Goal: Information Seeking & Learning: Understand process/instructions

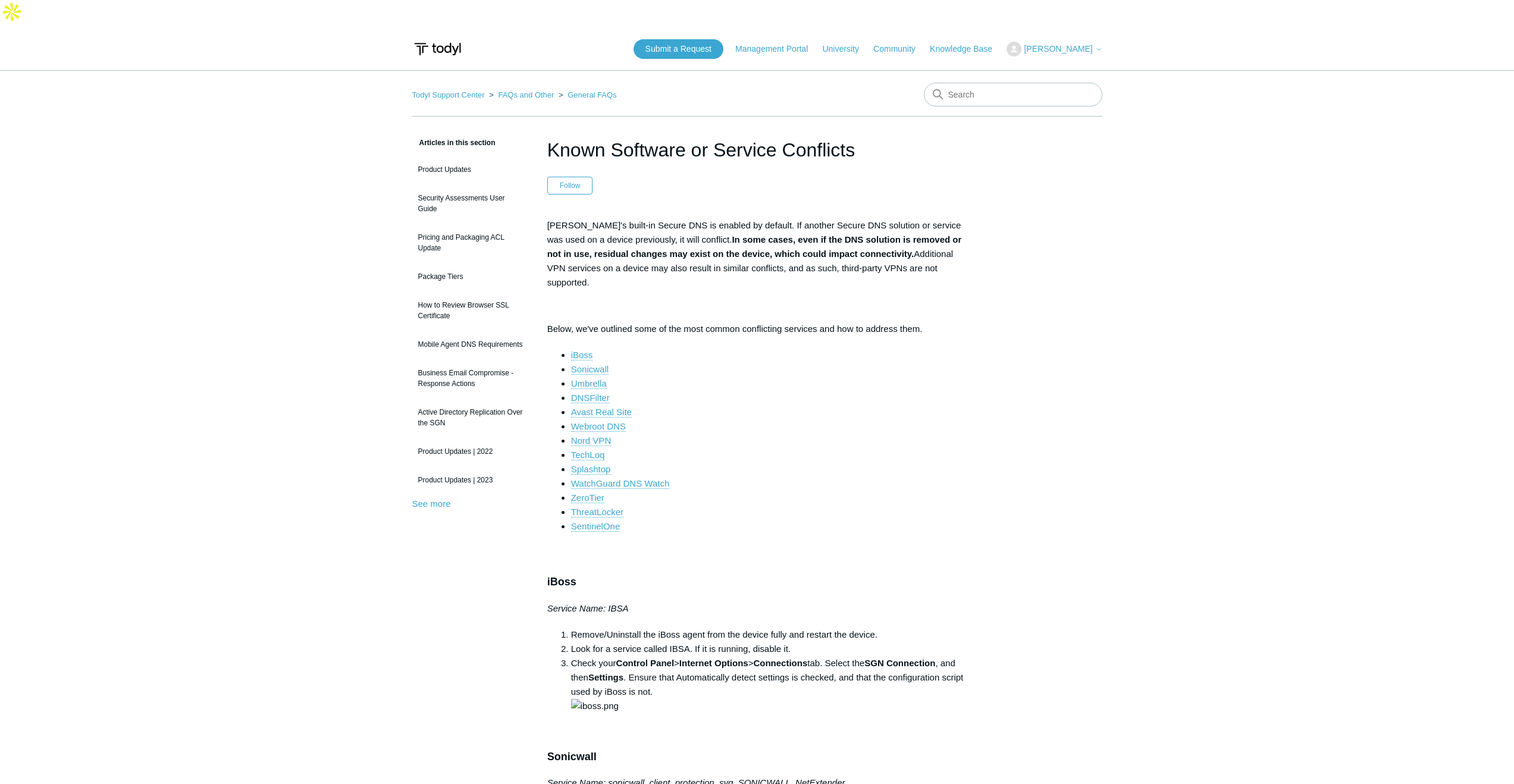
scroll to position [476, 0]
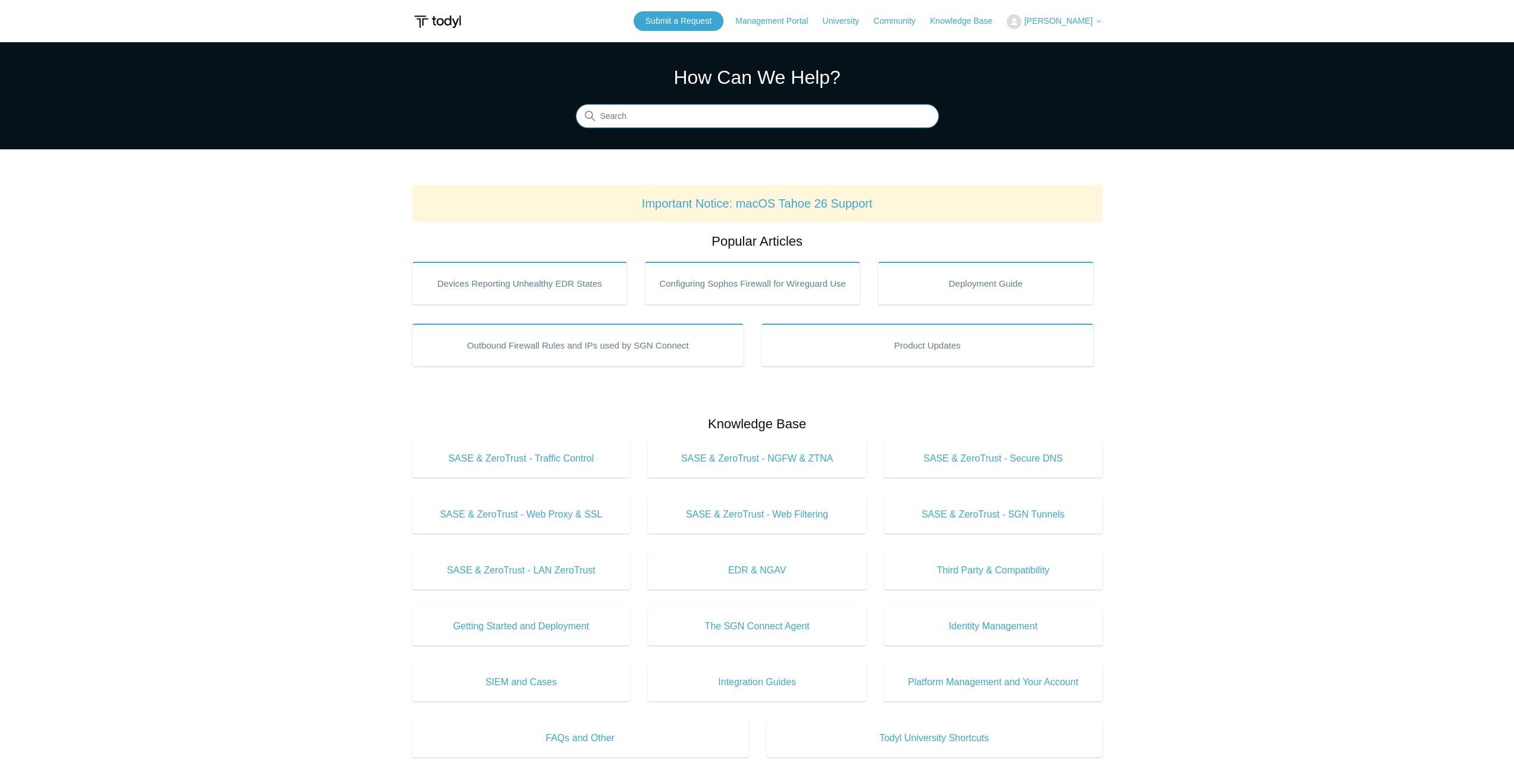
click at [656, 119] on input "Search" at bounding box center [757, 116] width 363 height 24
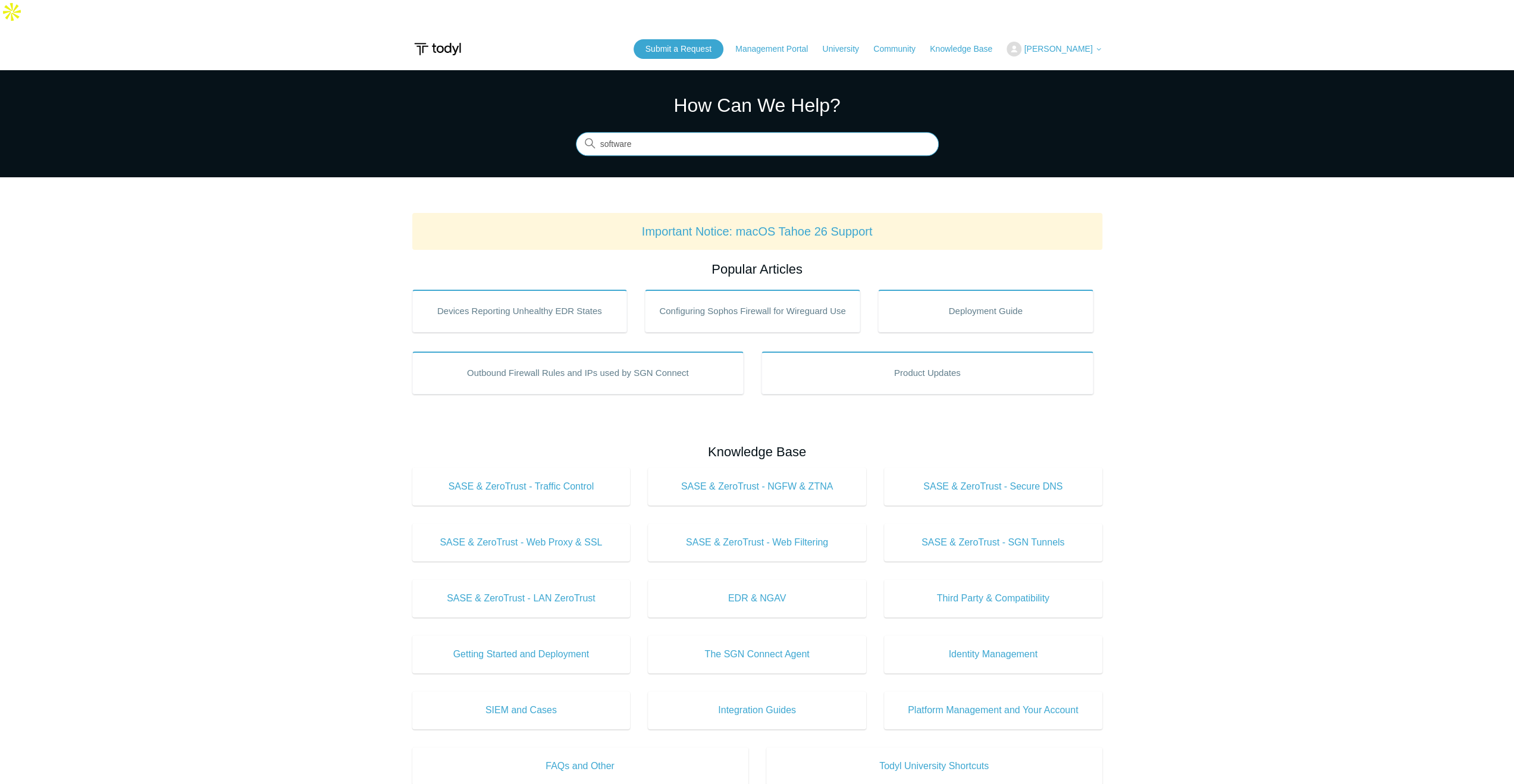
type input "software"
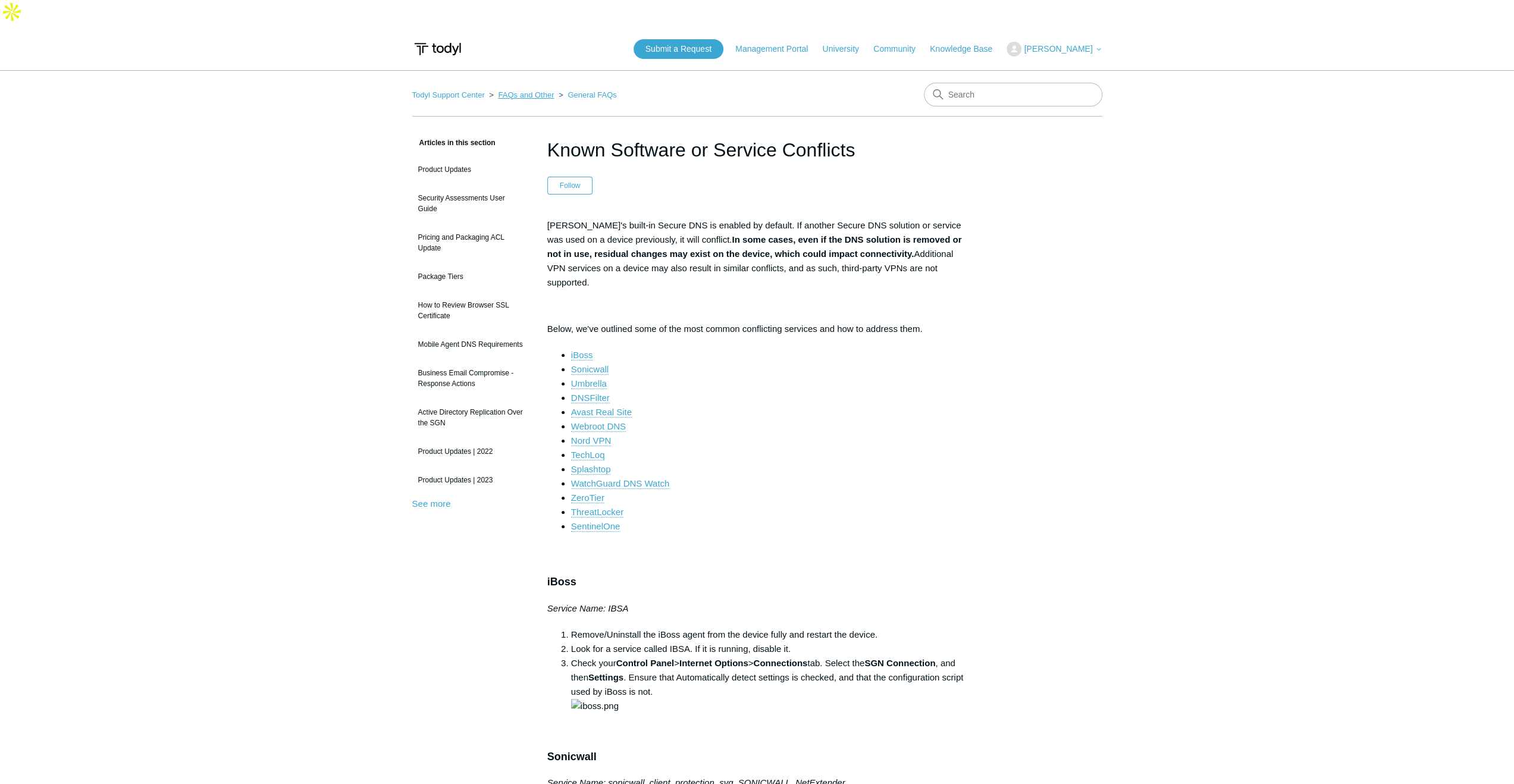
click at [522, 91] on link "FAQs and Other" at bounding box center [526, 95] width 56 height 9
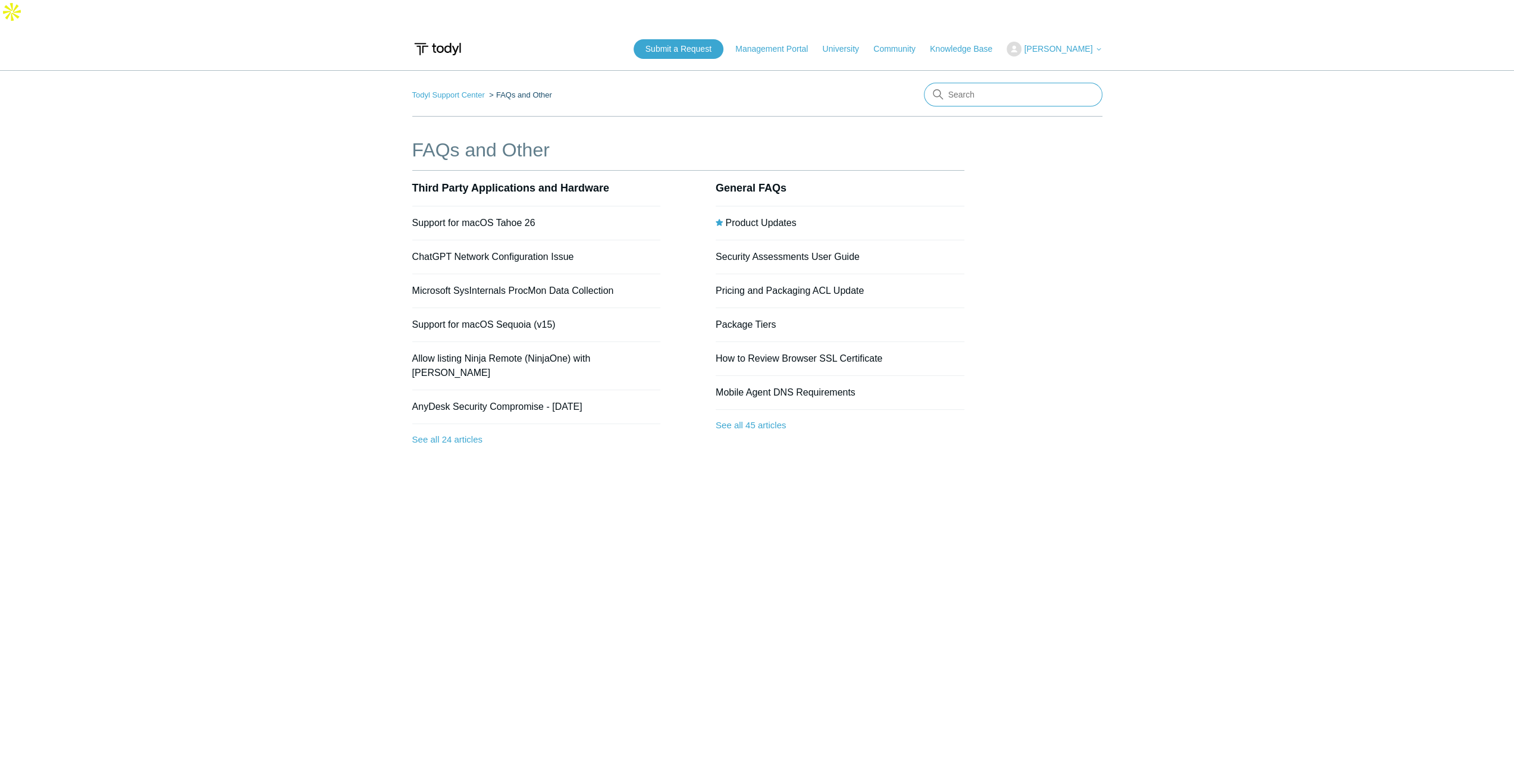
click at [963, 83] on input "Search" at bounding box center [1013, 94] width 179 height 24
type input "defender"
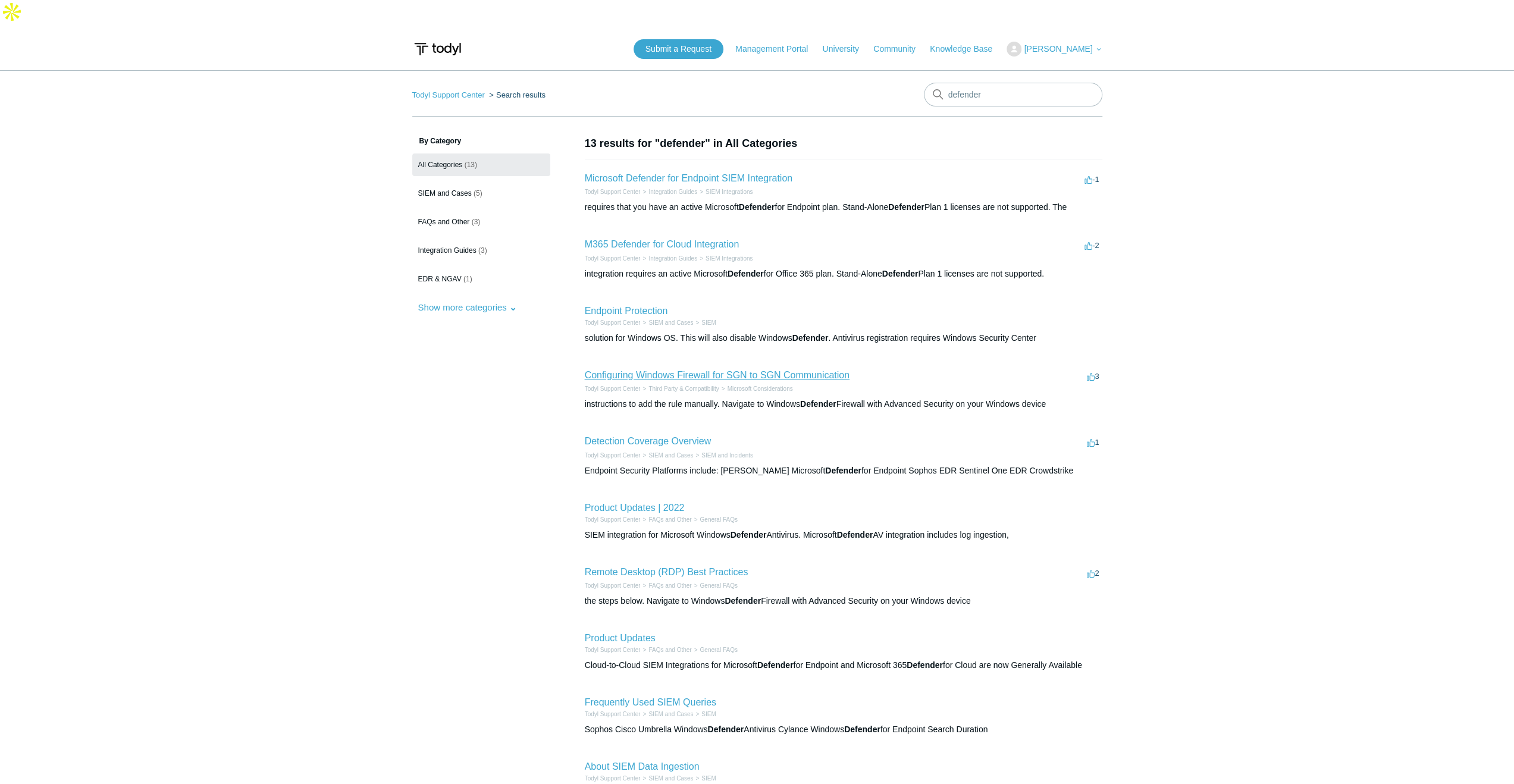
click at [647, 370] on link "Configuring Windows Firewall for SGN to SGN Communication" at bounding box center [717, 375] width 265 height 10
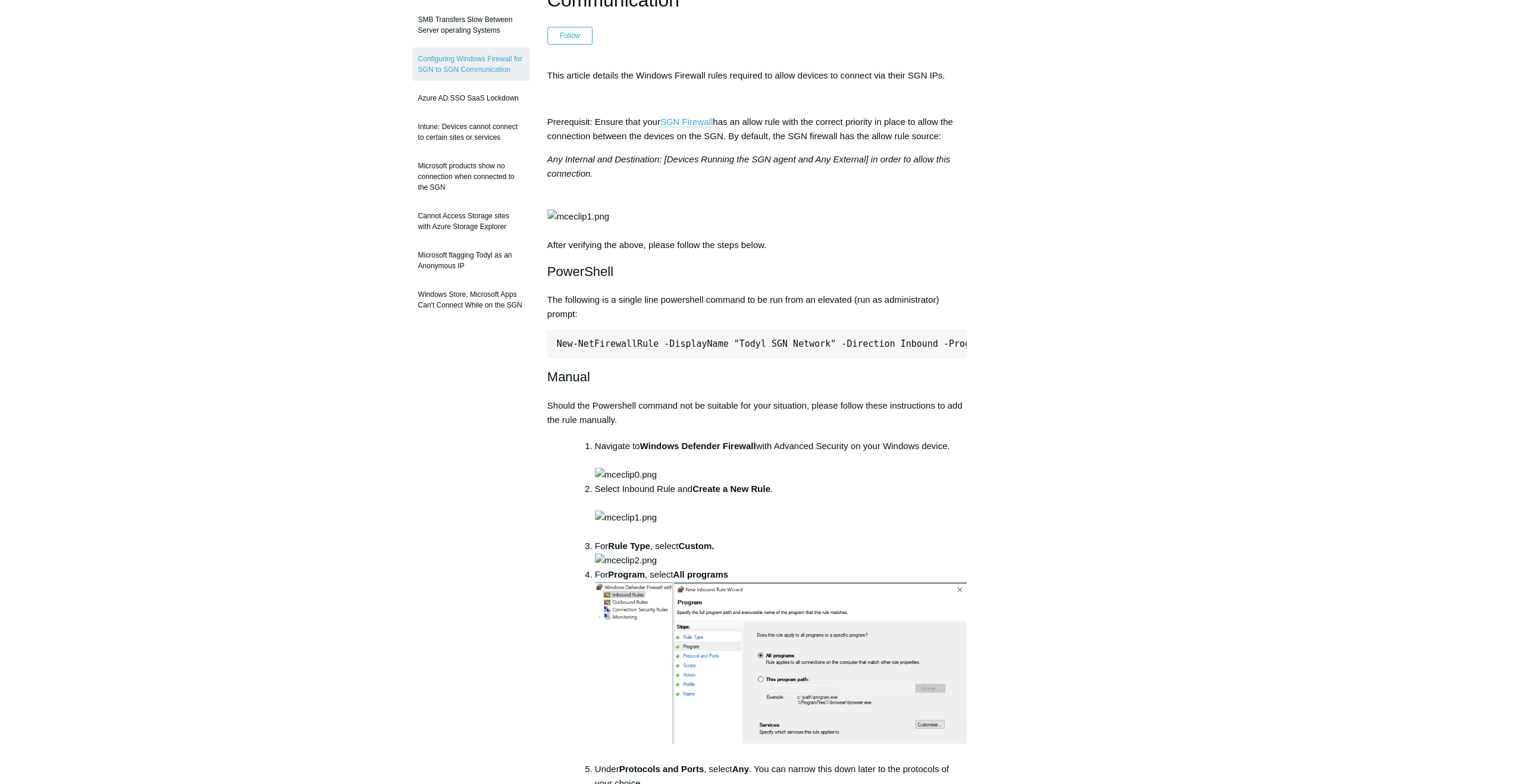
click at [621, 358] on pre "New-NetFirewallRule -DisplayName "Todyl SGN Network" -Direction Inbound -Progra…" at bounding box center [757, 343] width 420 height 27
copy div "New-NetFirewallRule -DisplayName "Todyl SGN Network" -Direction Inbound -Progra…"
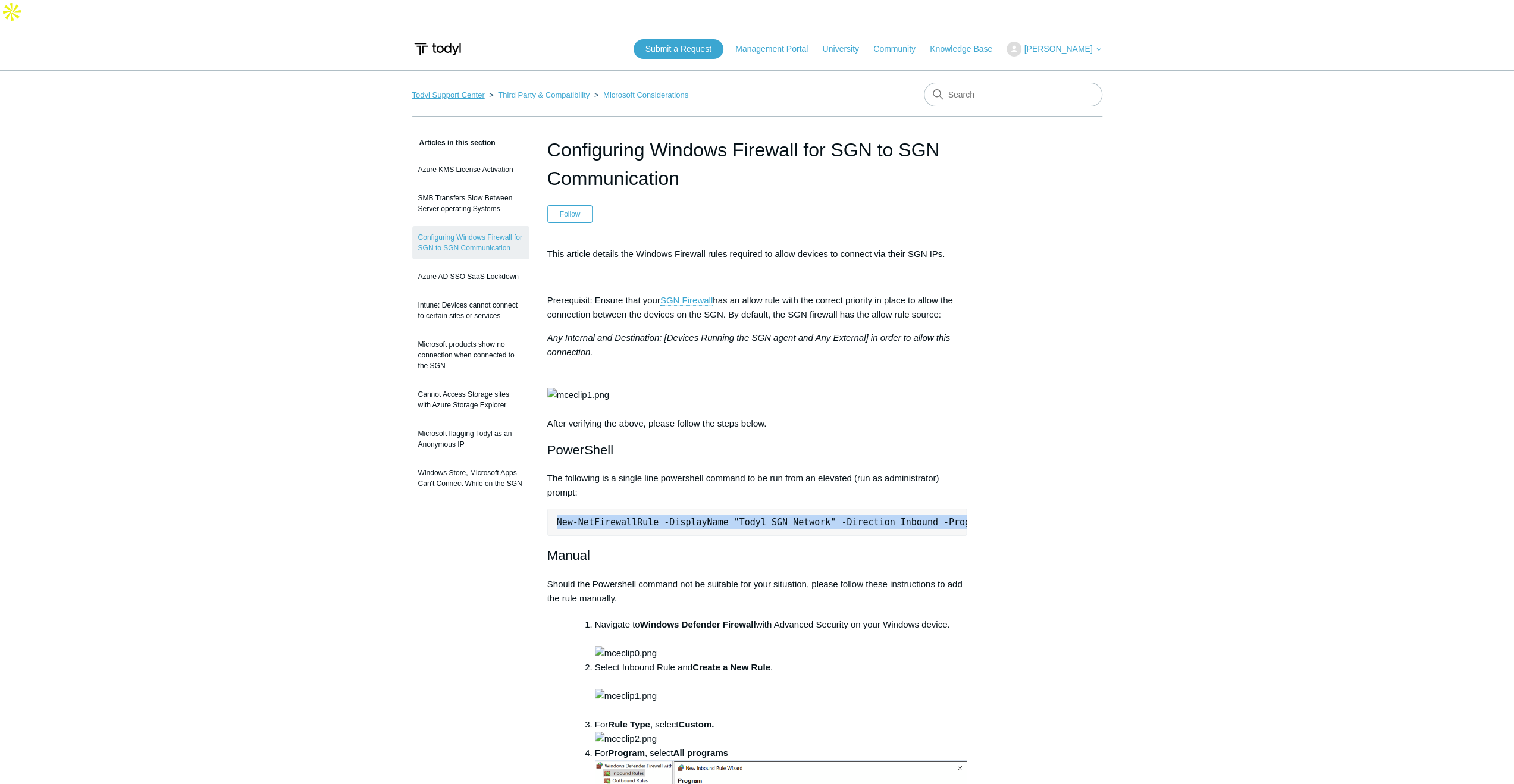
click at [463, 91] on link "Todyl Support Center" at bounding box center [448, 95] width 73 height 9
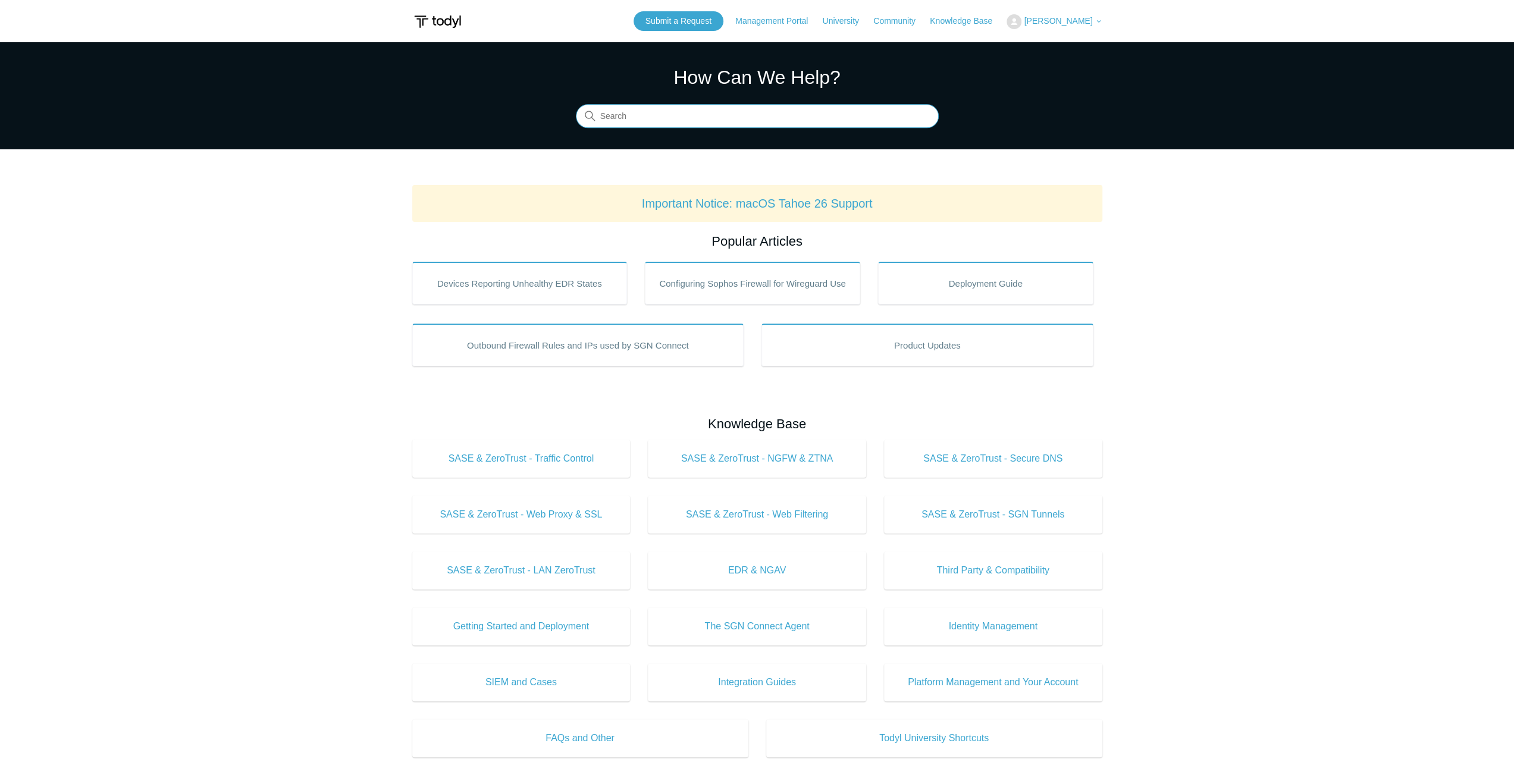
click at [718, 111] on input "Search" at bounding box center [757, 116] width 363 height 24
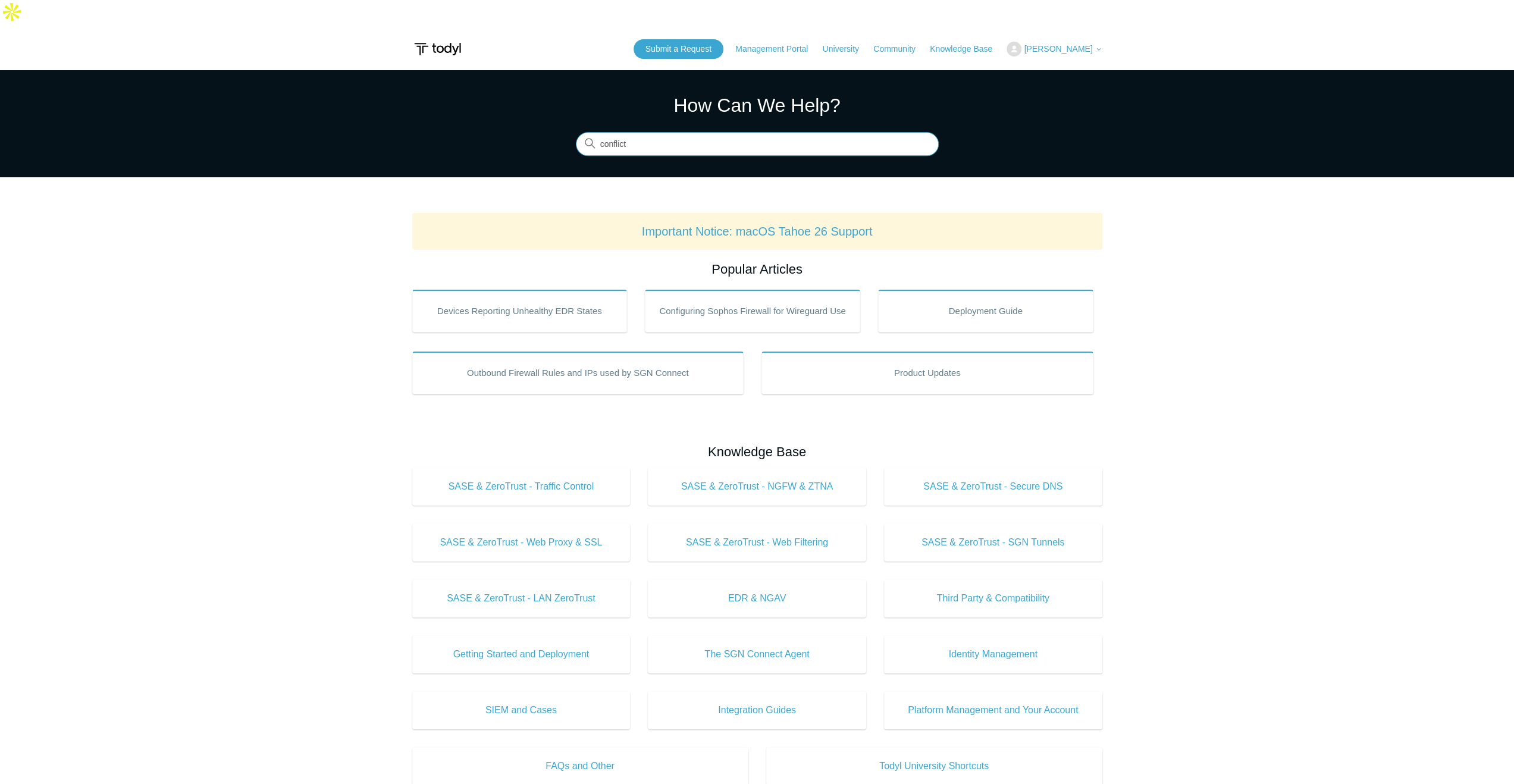
type input "conflict"
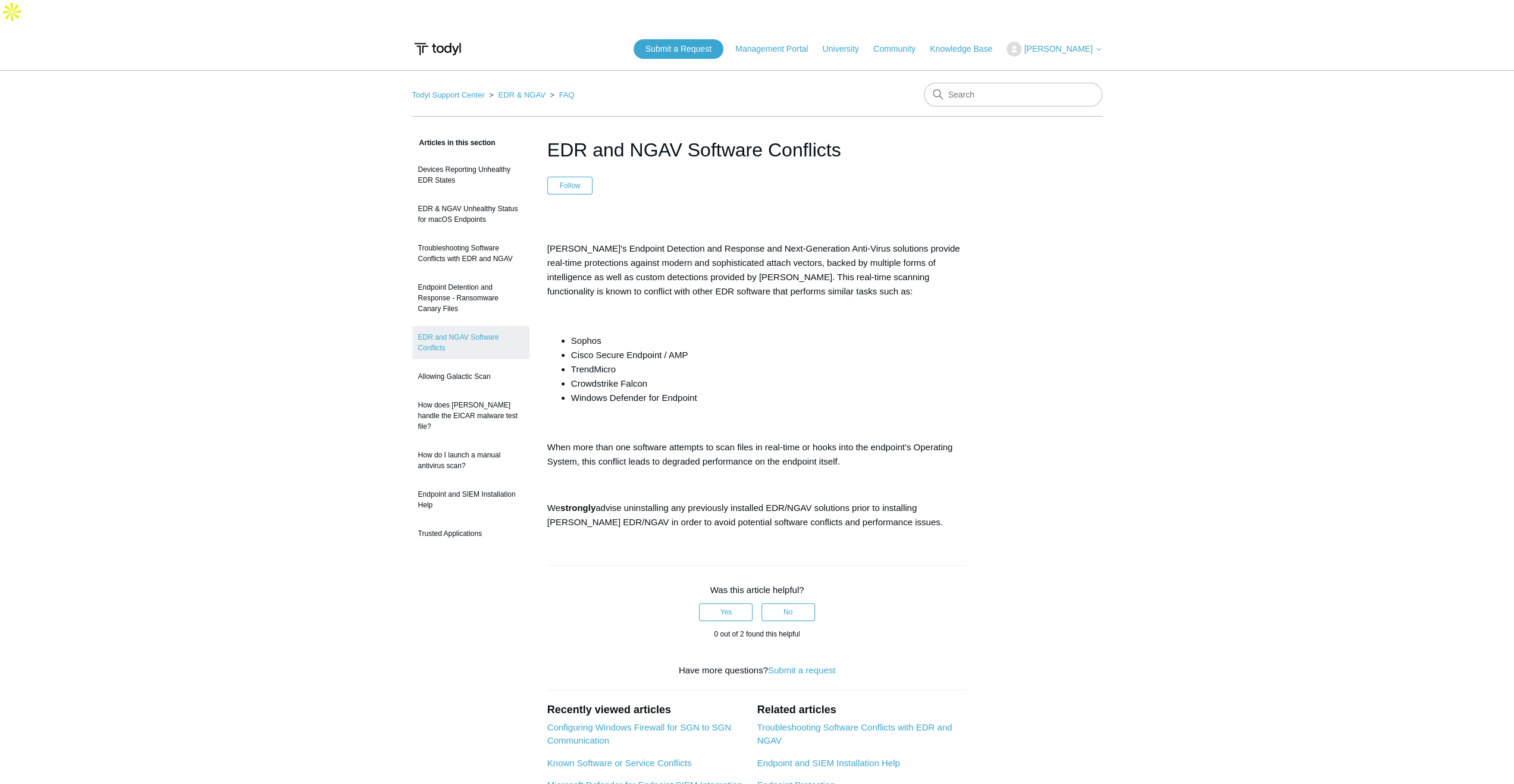
drag, startPoint x: 701, startPoint y: 371, endPoint x: 571, endPoint y: 369, distance: 130.0
click at [571, 391] on li "Windows Defender for Endpoint" at bounding box center [769, 398] width 396 height 14
copy li "Windows Defender for Endpoint"
drag, startPoint x: 670, startPoint y: 415, endPoint x: 821, endPoint y: 442, distance: 153.4
click at [821, 442] on div "[PERSON_NAME]'s Endpoint Detection and Response and Next-Generation Anti-Virus …" at bounding box center [757, 374] width 420 height 311
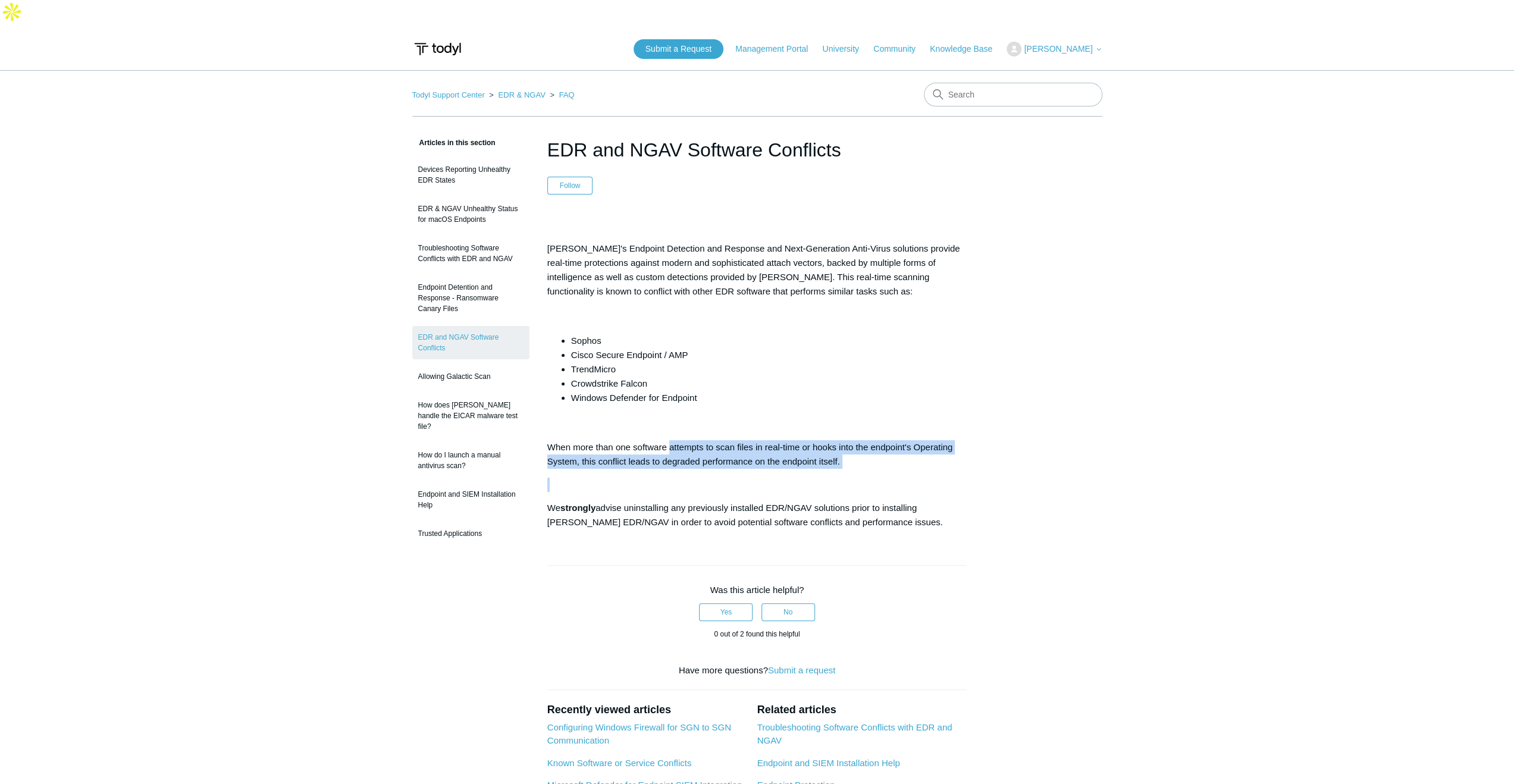
copy div "attempts to scan files in real-time or hooks into the endpoint's Operating Syst…"
